Goal: Navigation & Orientation: Find specific page/section

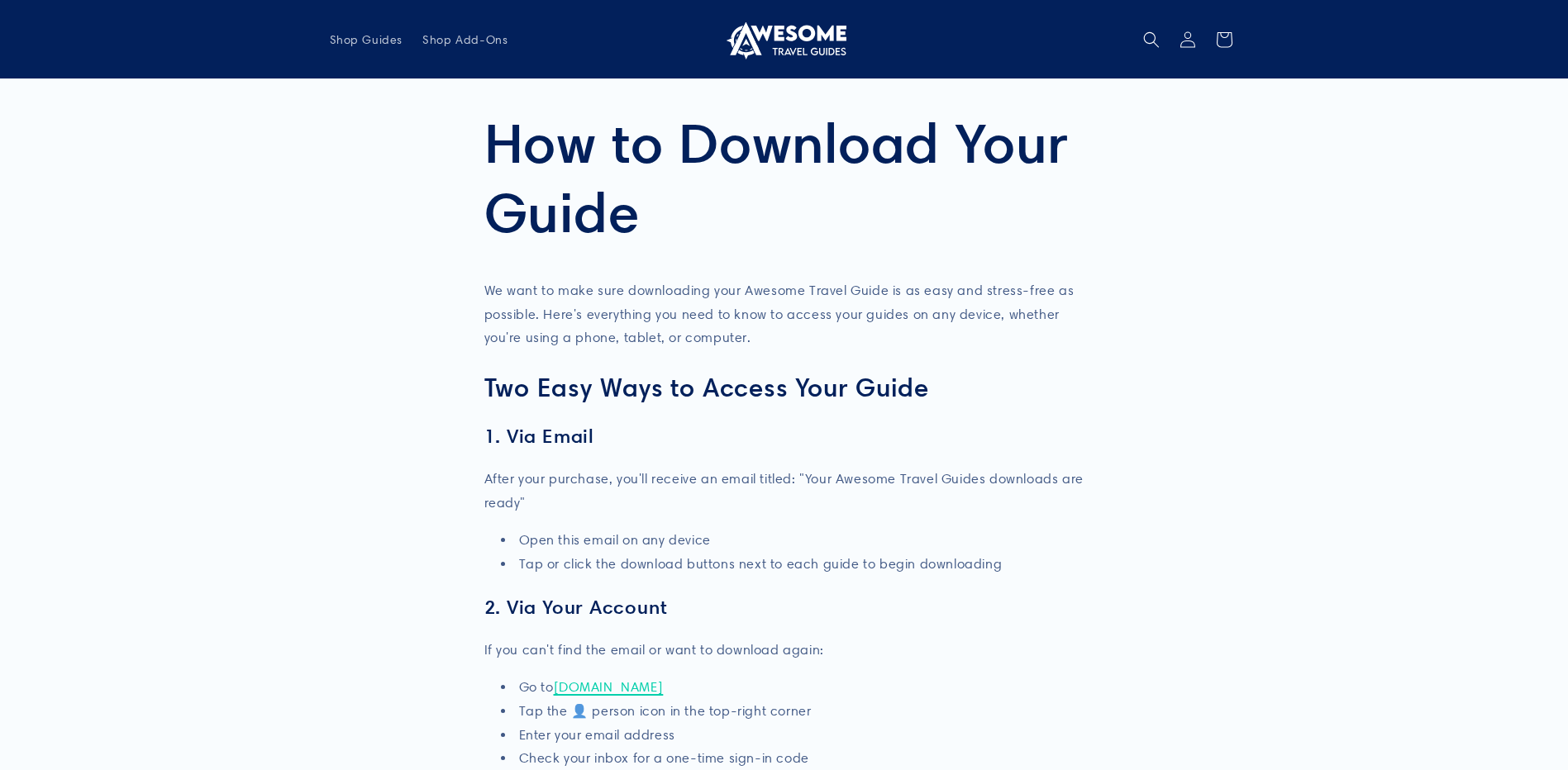
click at [568, 687] on link "awesometravelguides.com" at bounding box center [609, 686] width 110 height 15
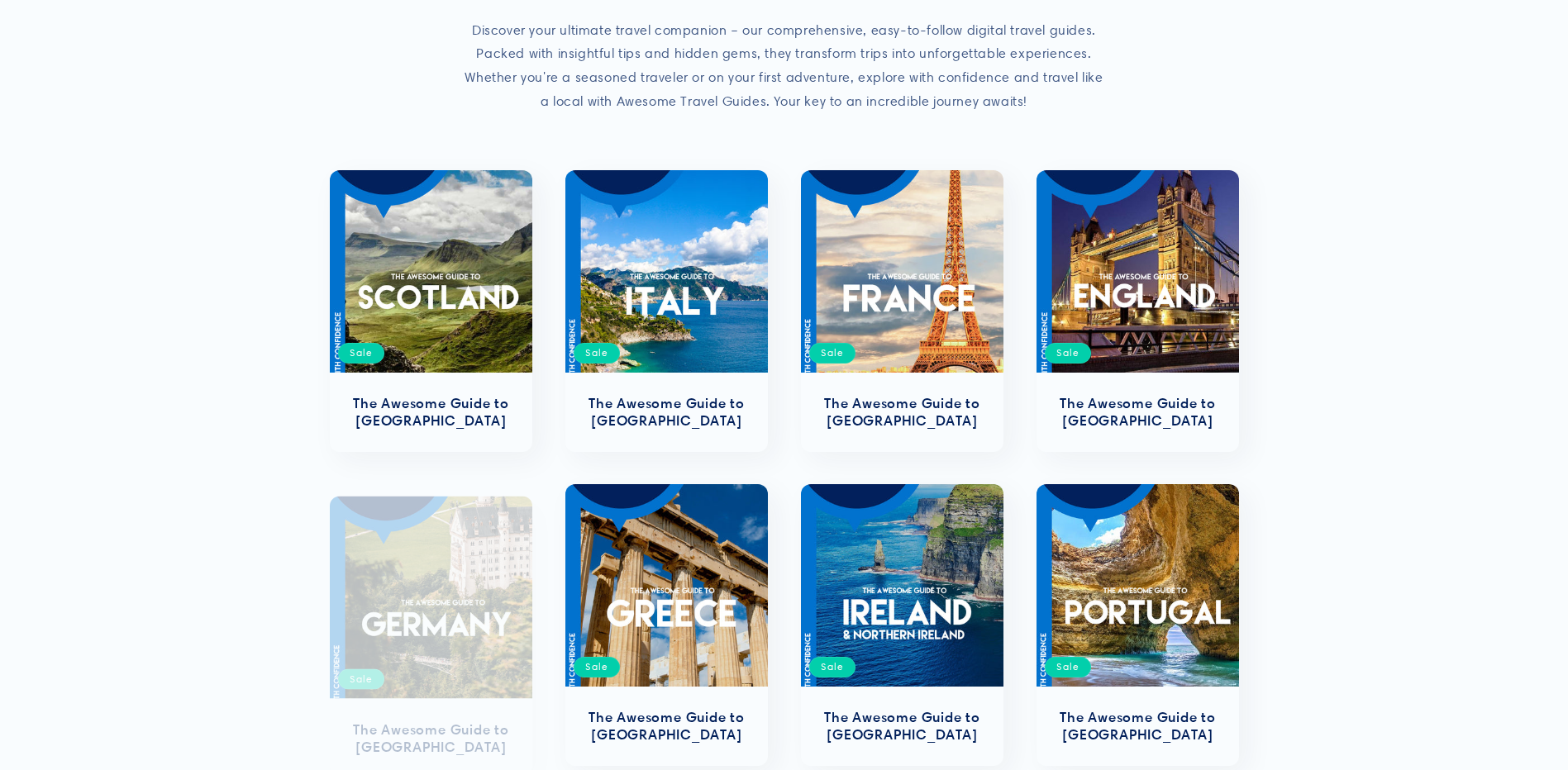
scroll to position [496, 0]
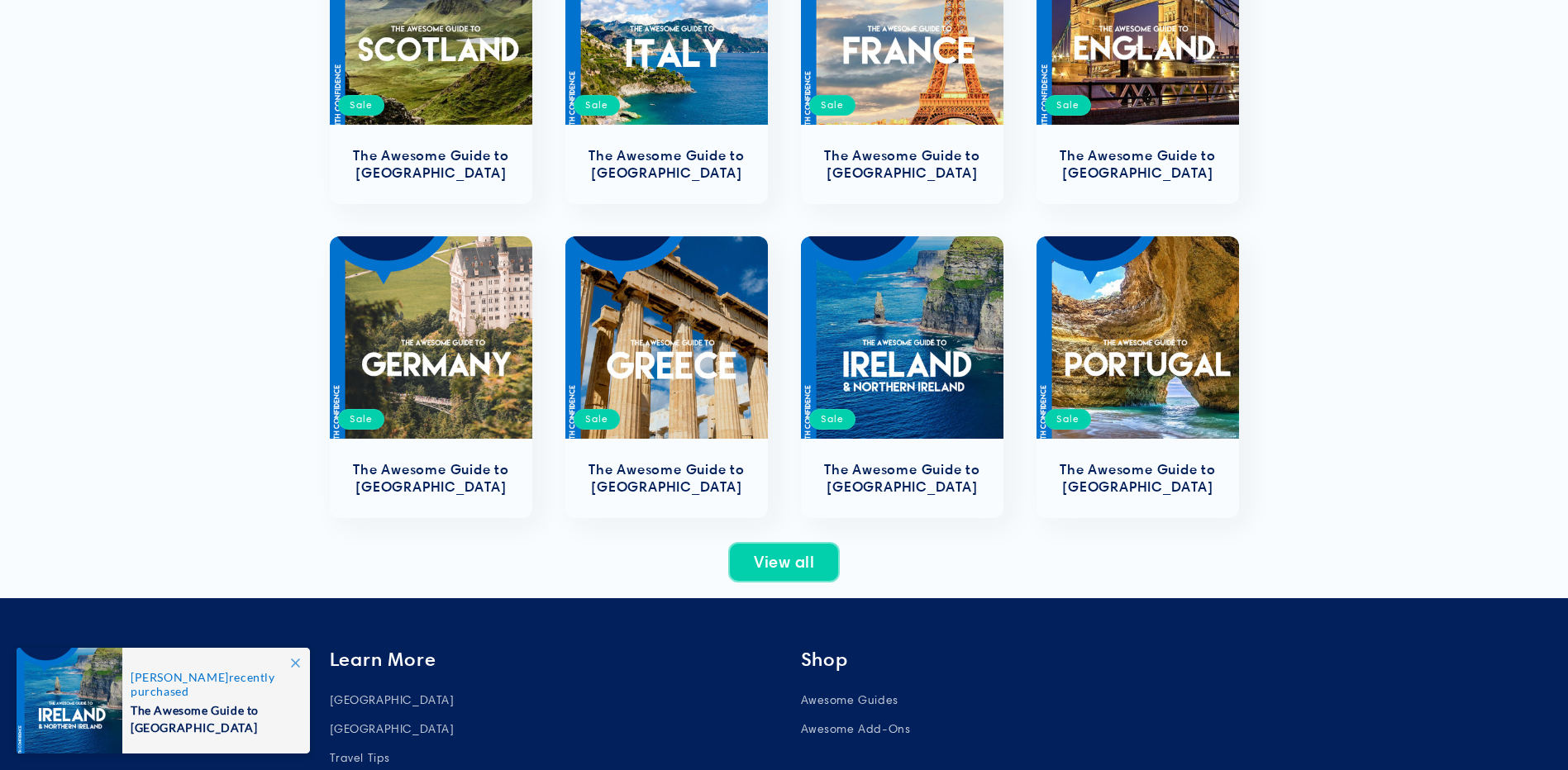
click at [797, 567] on link "View all" at bounding box center [784, 562] width 110 height 39
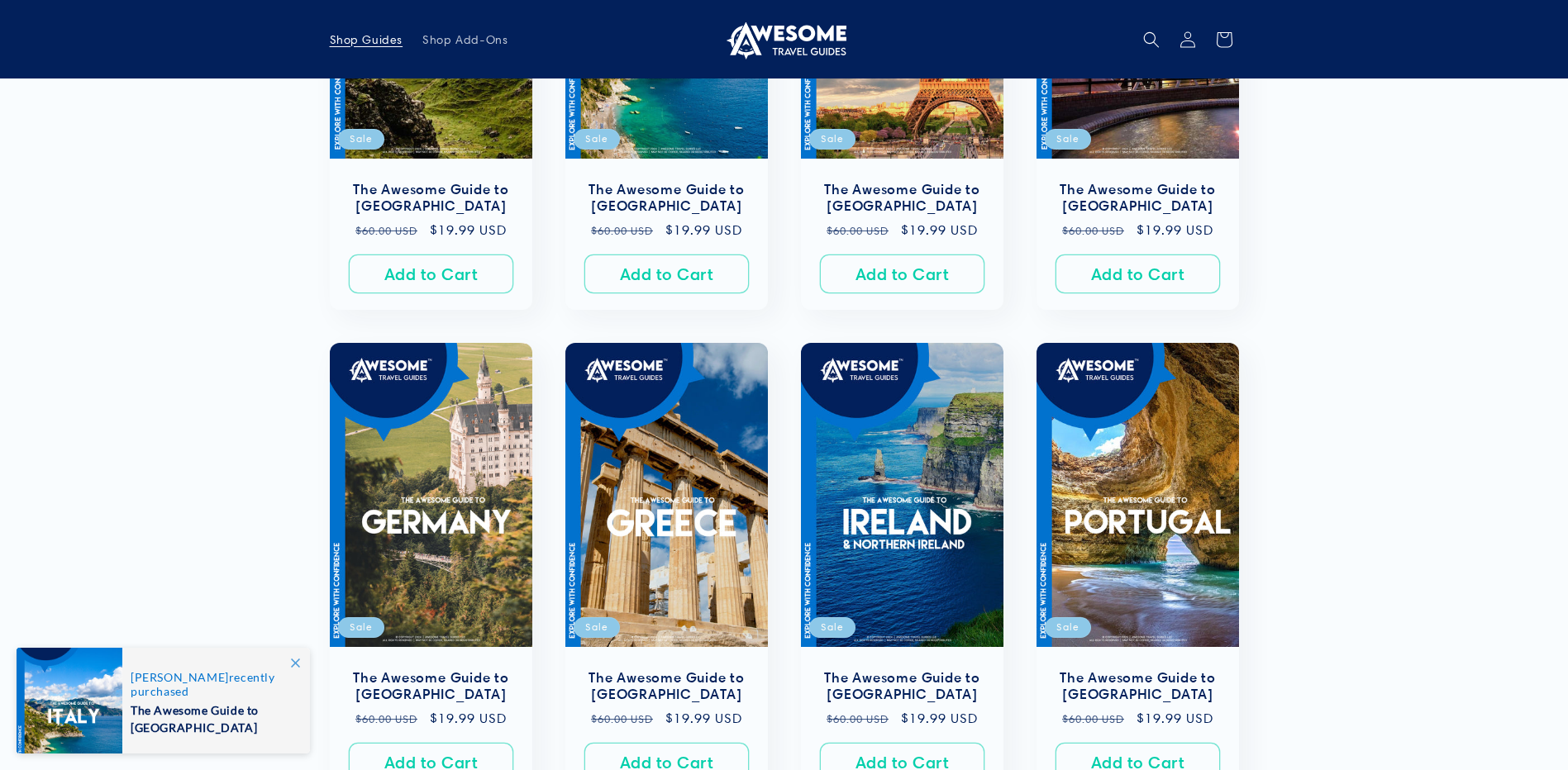
scroll to position [578, 0]
